Goal: Transaction & Acquisition: Purchase product/service

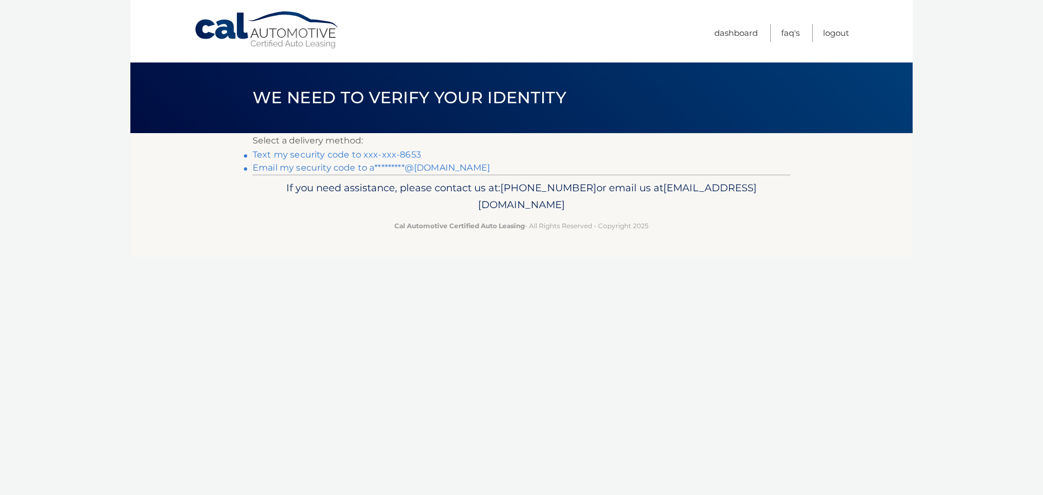
click at [348, 157] on link "Text my security code to xxx-xxx-8653" at bounding box center [337, 154] width 168 height 10
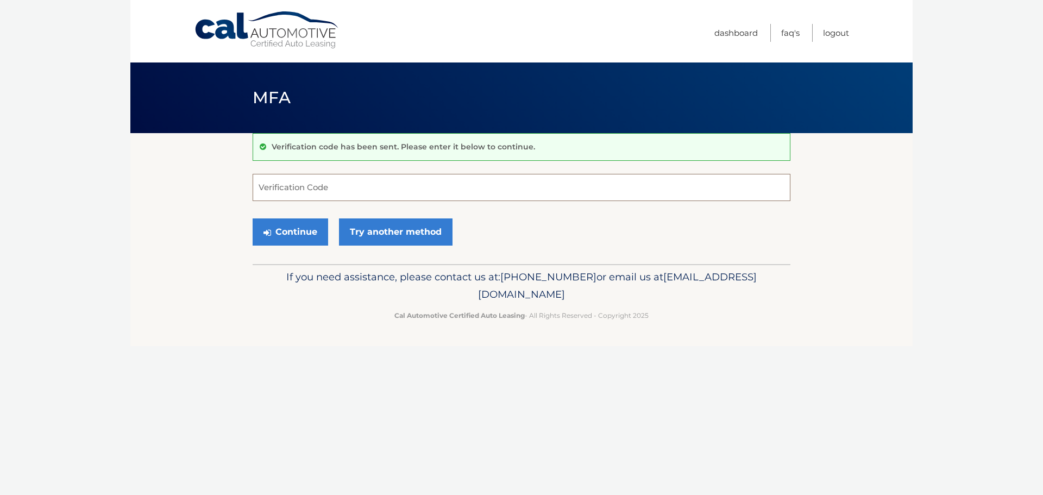
click at [357, 196] on input "Verification Code" at bounding box center [522, 187] width 538 height 27
type input "882163"
click at [317, 235] on button "Continue" at bounding box center [290, 231] width 75 height 27
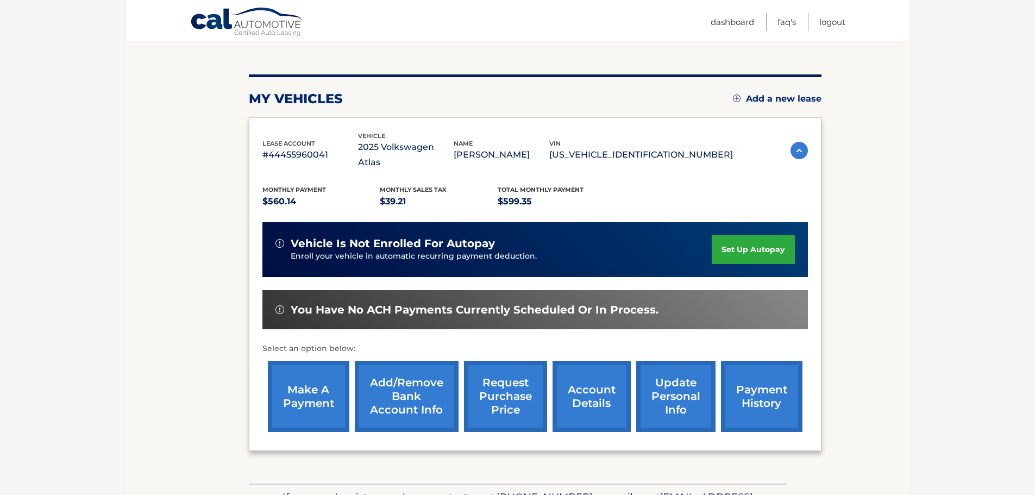
scroll to position [109, 0]
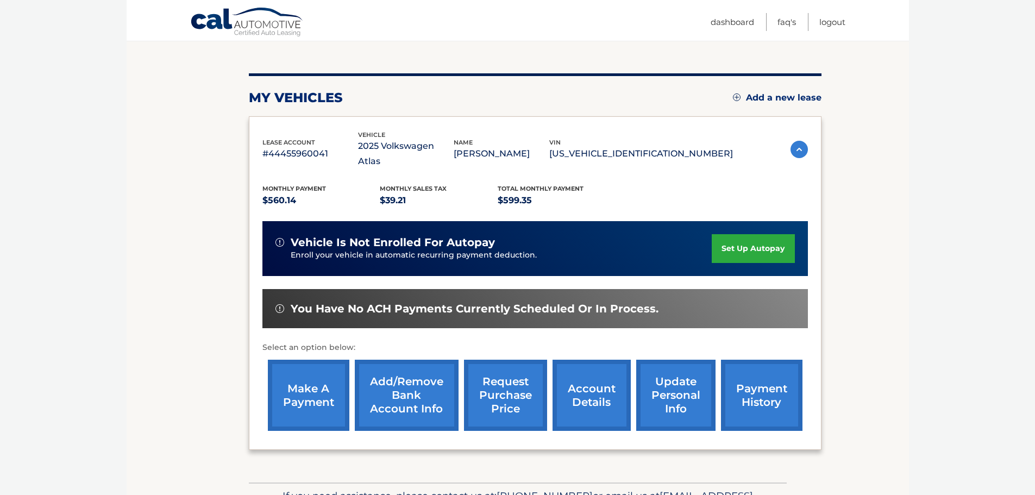
click at [312, 369] on link "make a payment" at bounding box center [308, 395] width 81 height 71
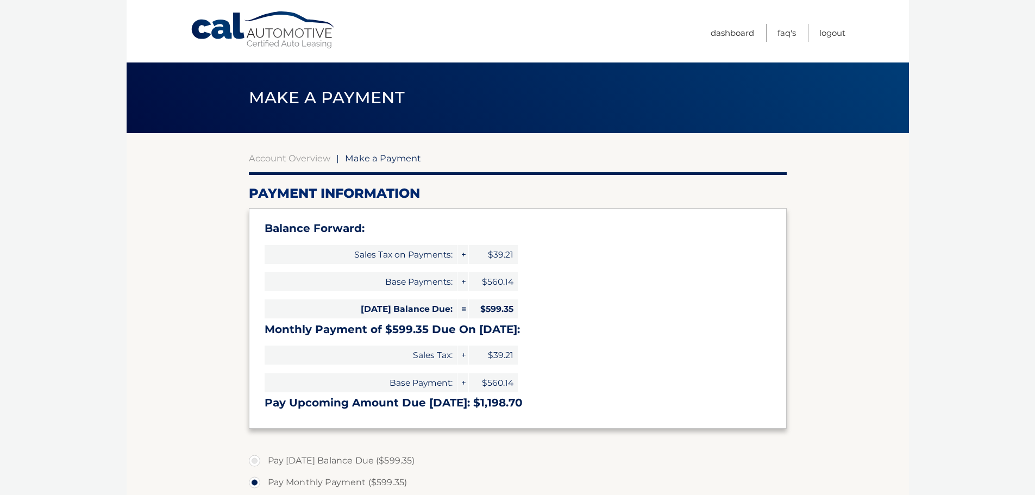
select select "Yzk4ZmUzOTQtMDdlOC00NzU5LTgxZDItZDIwNTM4MDNmN2My"
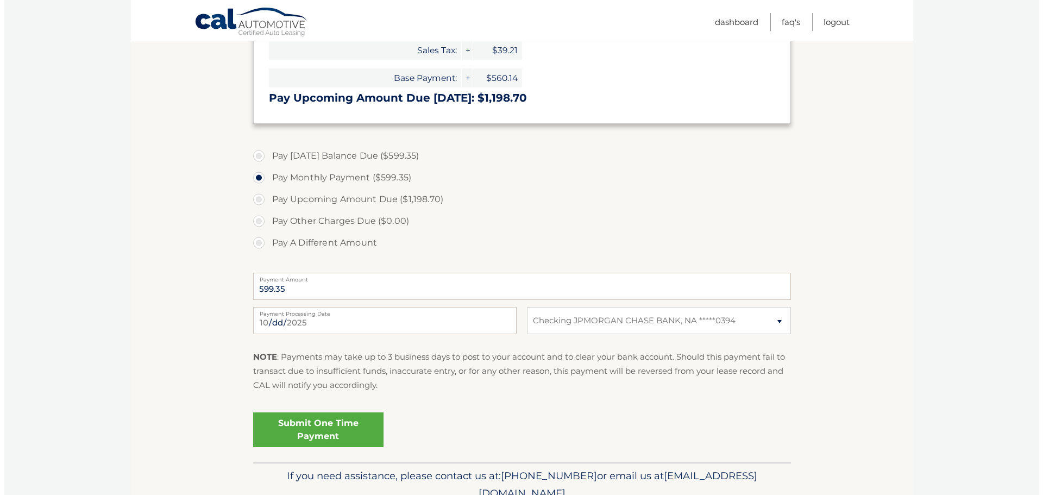
scroll to position [326, 0]
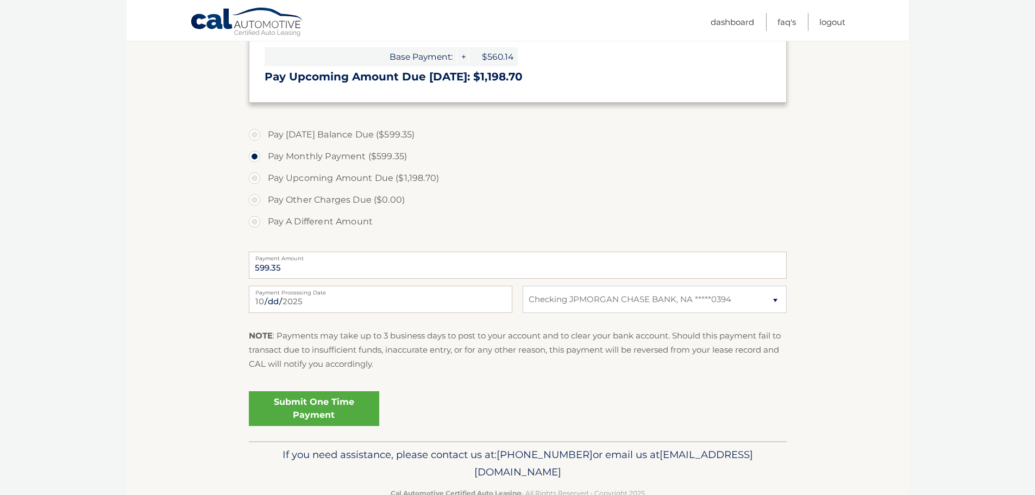
click at [303, 402] on link "Submit One Time Payment" at bounding box center [314, 408] width 130 height 35
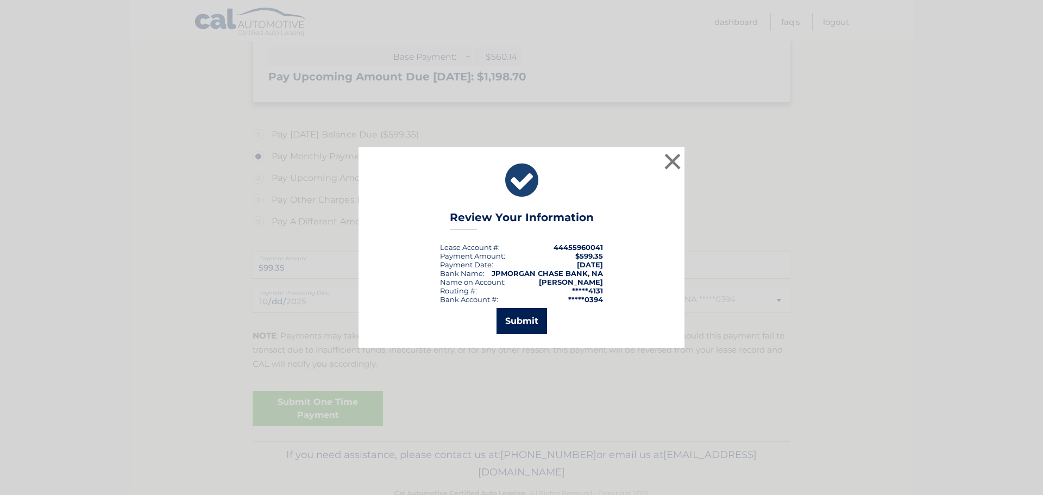
click at [545, 320] on button "Submit" at bounding box center [521, 321] width 51 height 26
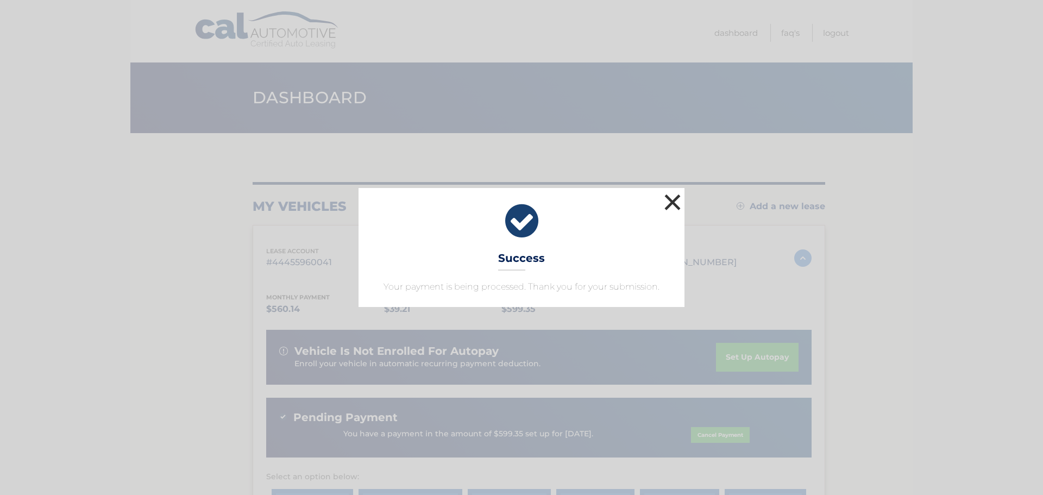
click at [670, 200] on button "×" at bounding box center [673, 202] width 22 height 22
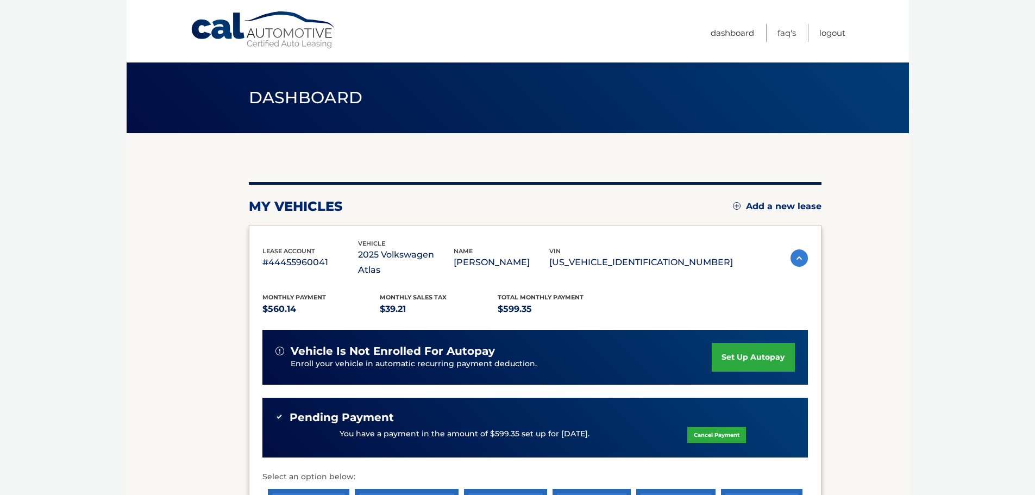
click at [836, 318] on section "my vehicles Add a new lease lease account #44455960041 vehicle 2025 Volkswagen …" at bounding box center [518, 372] width 782 height 478
click at [832, 36] on link "Logout" at bounding box center [832, 33] width 26 height 18
